Goal: Find specific page/section: Find specific page/section

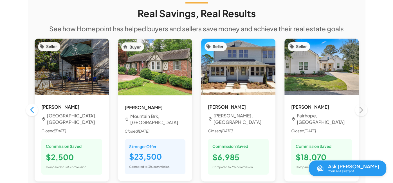
scroll to position [500, 0]
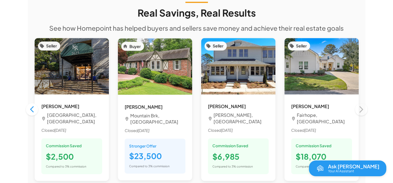
click at [361, 99] on div "Seller [PERSON_NAME] Fairhope, AL Closed [DATE] Commission Saved $18,070 Compar…" at bounding box center [321, 109] width 83 height 152
click at [360, 100] on div "Seller [PERSON_NAME] Fairhope, AL Closed [DATE] Commission Saved $18,070 Compar…" at bounding box center [321, 109] width 83 height 152
click at [360, 98] on div "Seller [PERSON_NAME] Fairhope, AL Closed [DATE] Commission Saved $18,070 Compar…" at bounding box center [321, 109] width 83 height 152
click at [30, 106] on icon "button" at bounding box center [32, 109] width 4 height 6
click at [30, 105] on icon "button" at bounding box center [32, 109] width 8 height 8
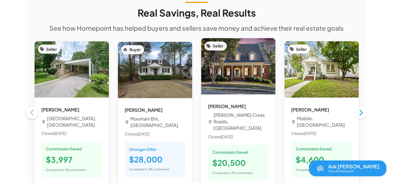
click at [30, 100] on div "Seller [PERSON_NAME] [GEOGRAPHIC_DATA], [GEOGRAPHIC_DATA] Closed [DATE] Commiss…" at bounding box center [71, 113] width 83 height 152
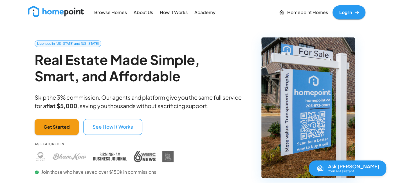
scroll to position [0, 0]
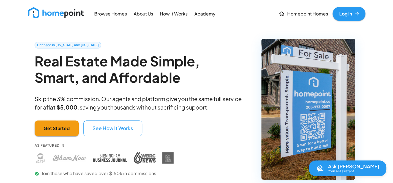
click at [296, 14] on p "Homepoint Homes" at bounding box center [307, 14] width 41 height 6
